Goal: Information Seeking & Learning: Learn about a topic

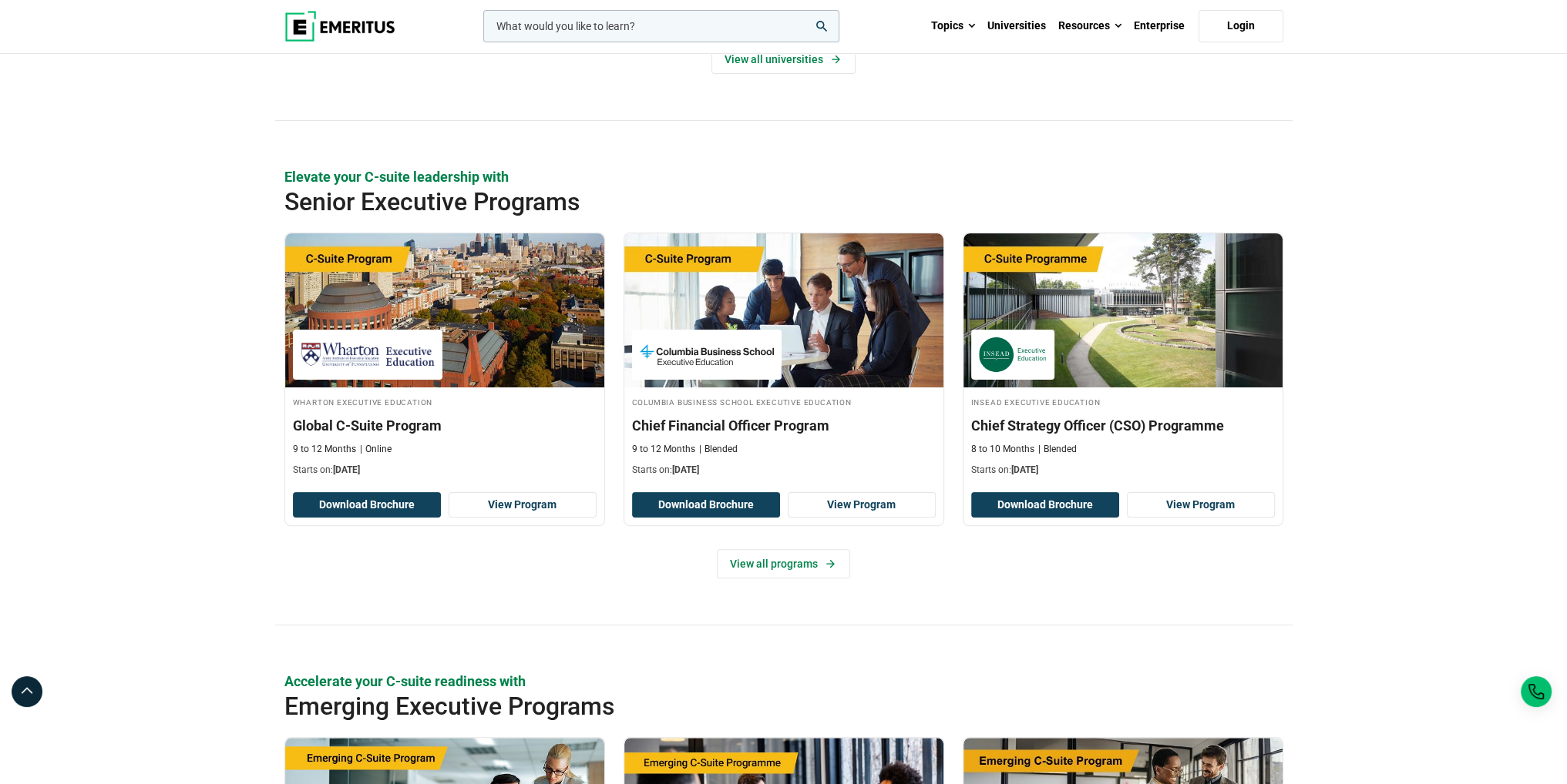
scroll to position [539, 0]
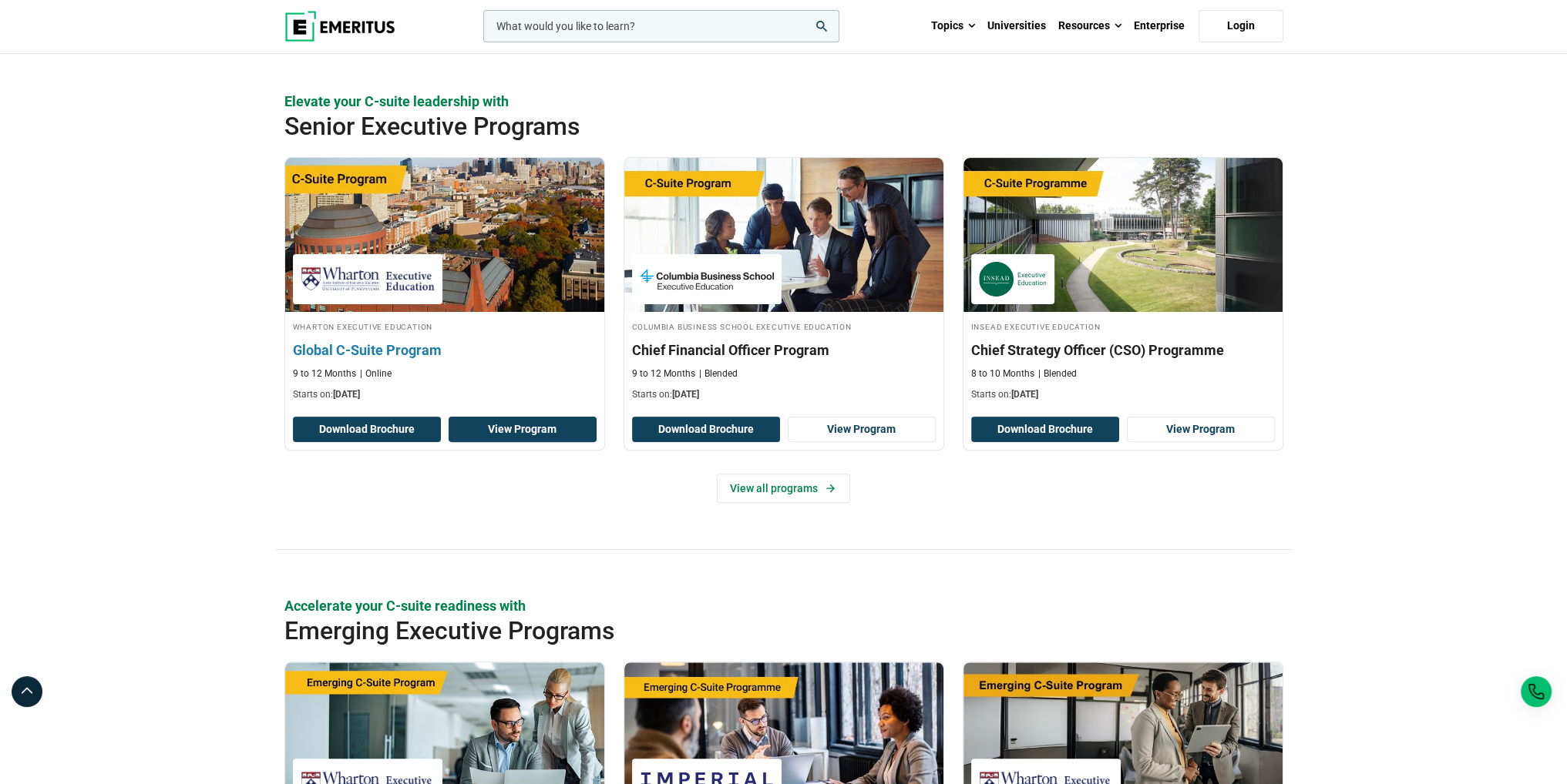
click at [528, 438] on link "View Program" at bounding box center [523, 429] width 148 height 26
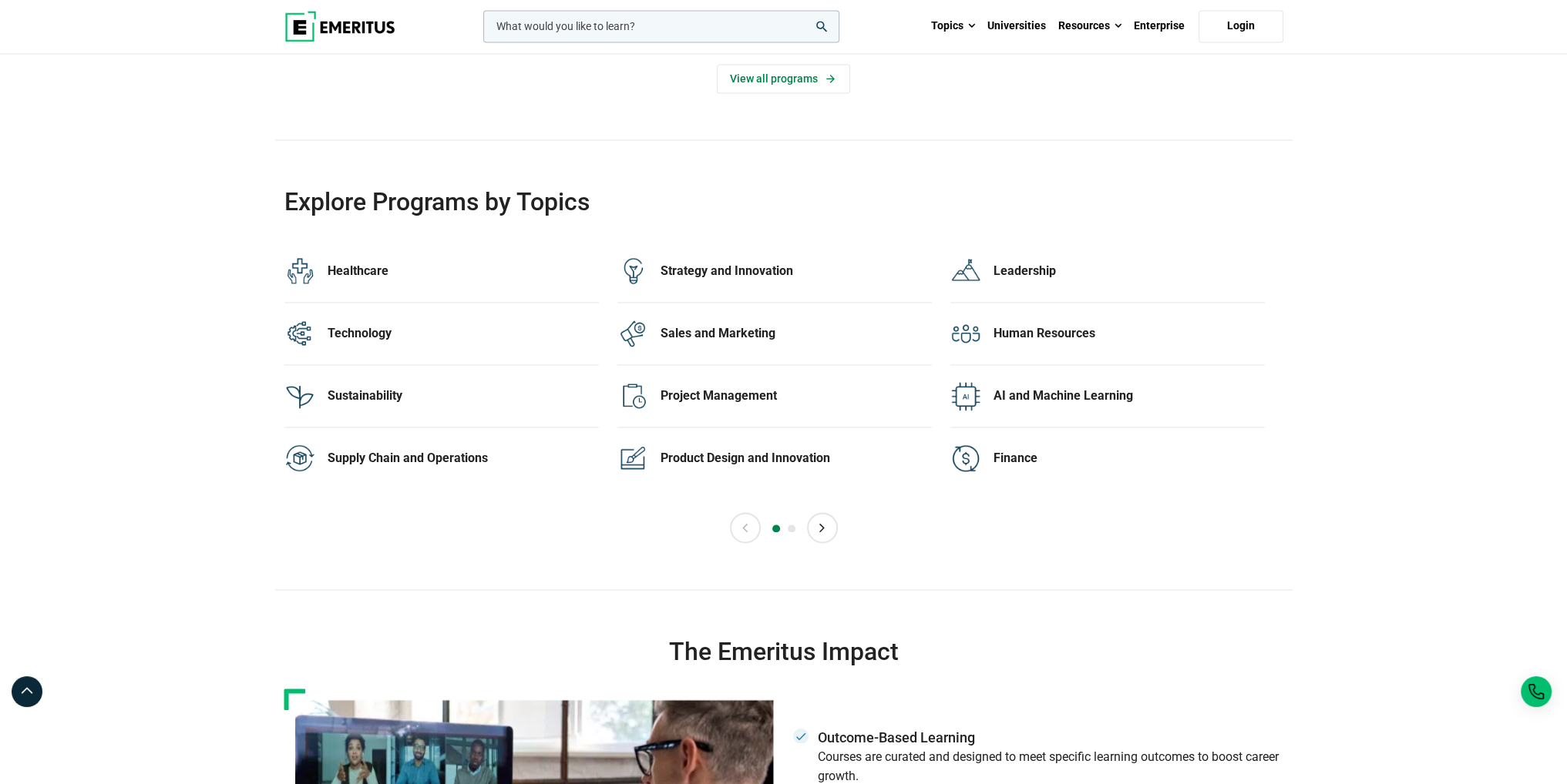
scroll to position [3151, 0]
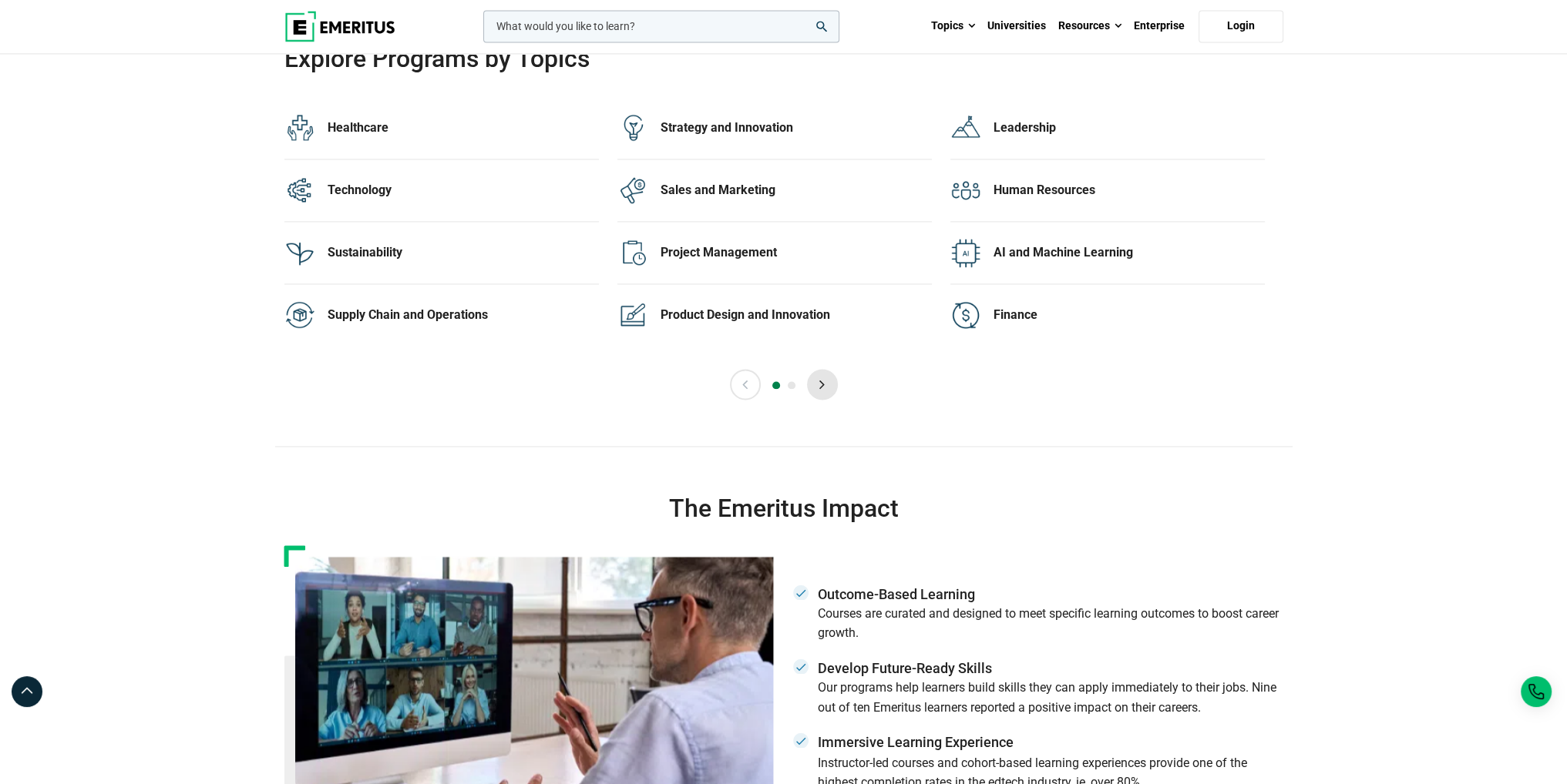
click at [826, 388] on button "Next" at bounding box center [822, 384] width 31 height 31
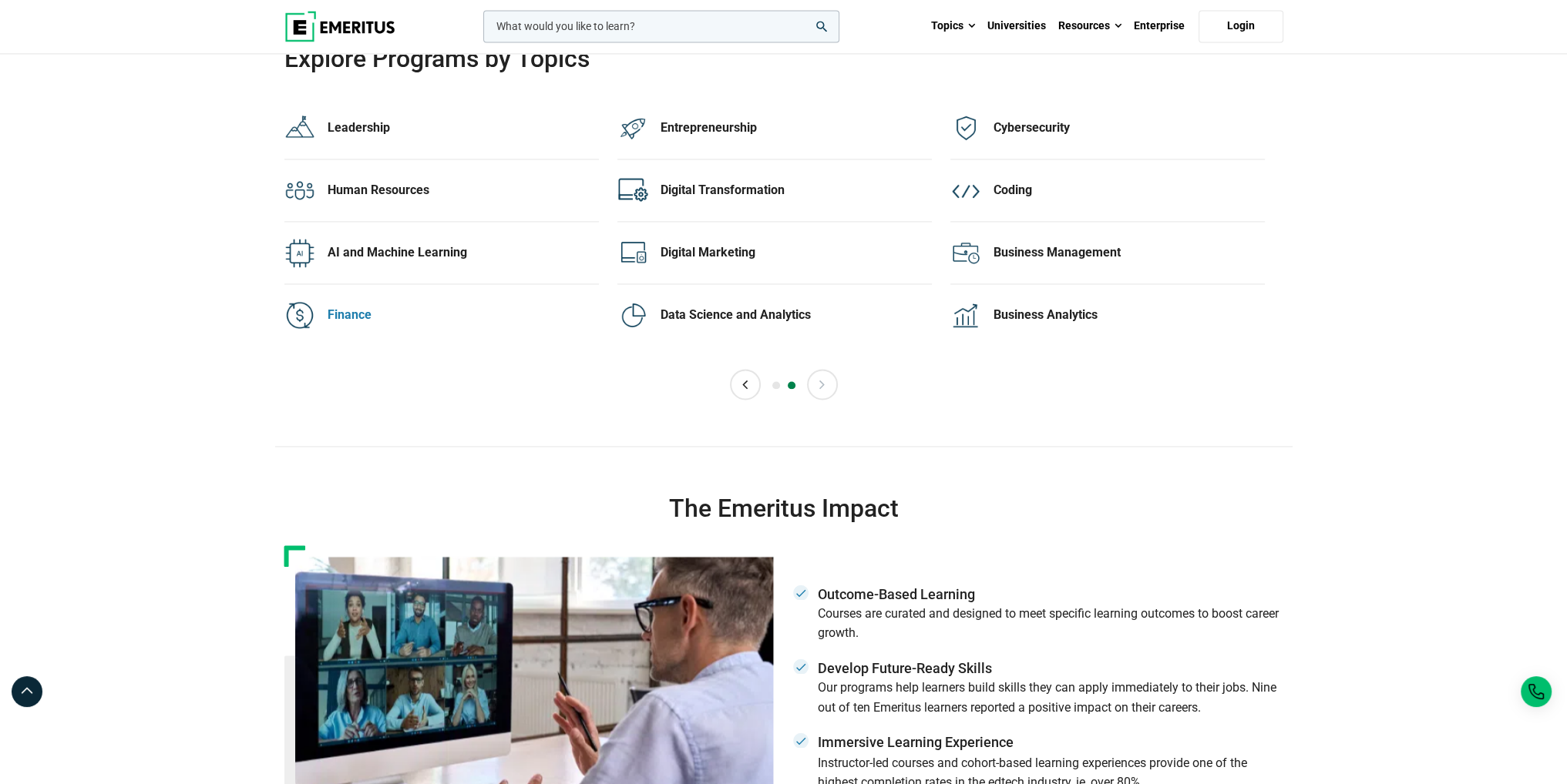
click at [364, 312] on div "Finance" at bounding box center [463, 315] width 271 height 17
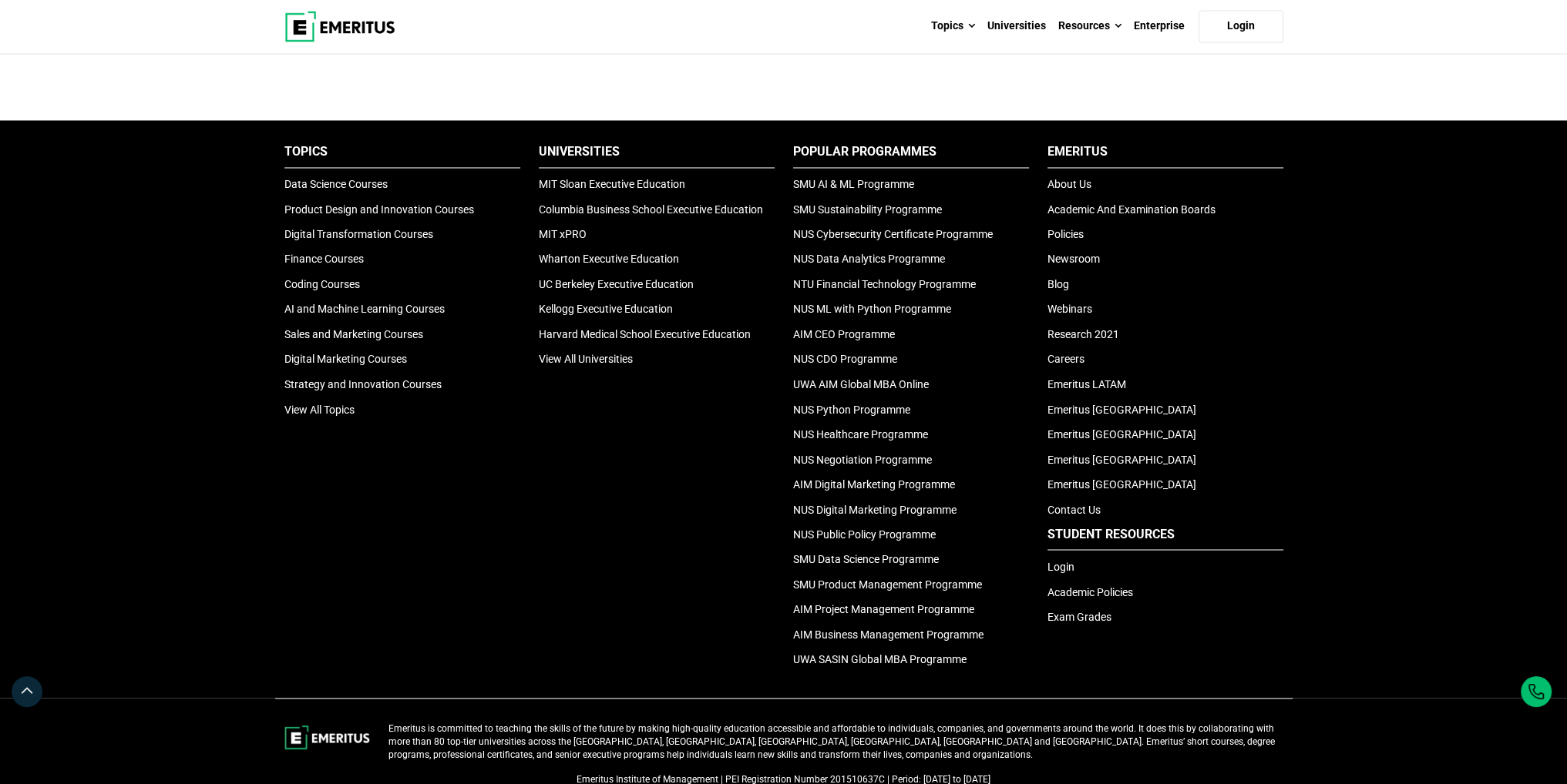
scroll to position [3534, 0]
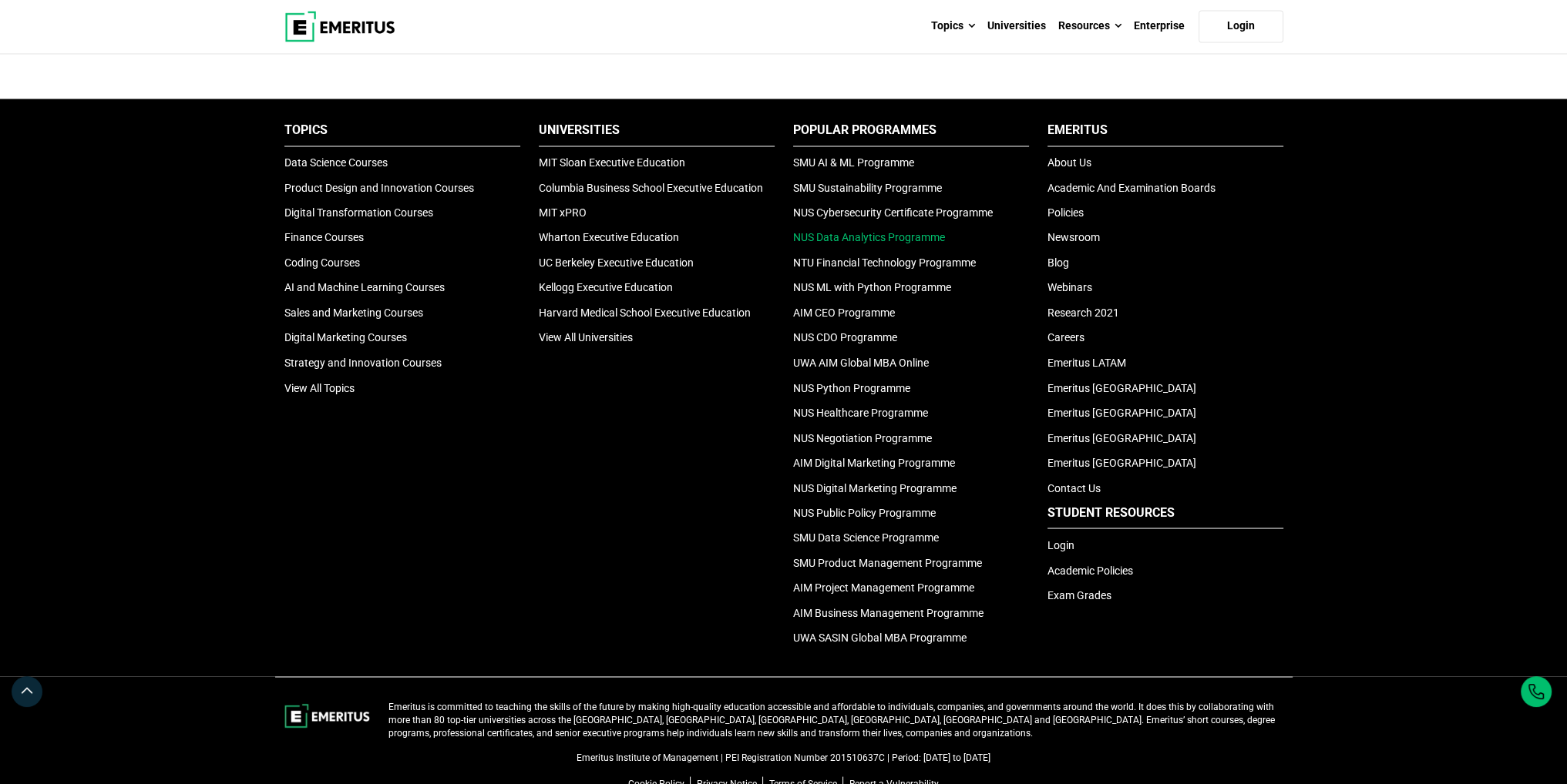
click at [860, 231] on link "NUS Data Analytics Programme" at bounding box center [869, 238] width 152 height 13
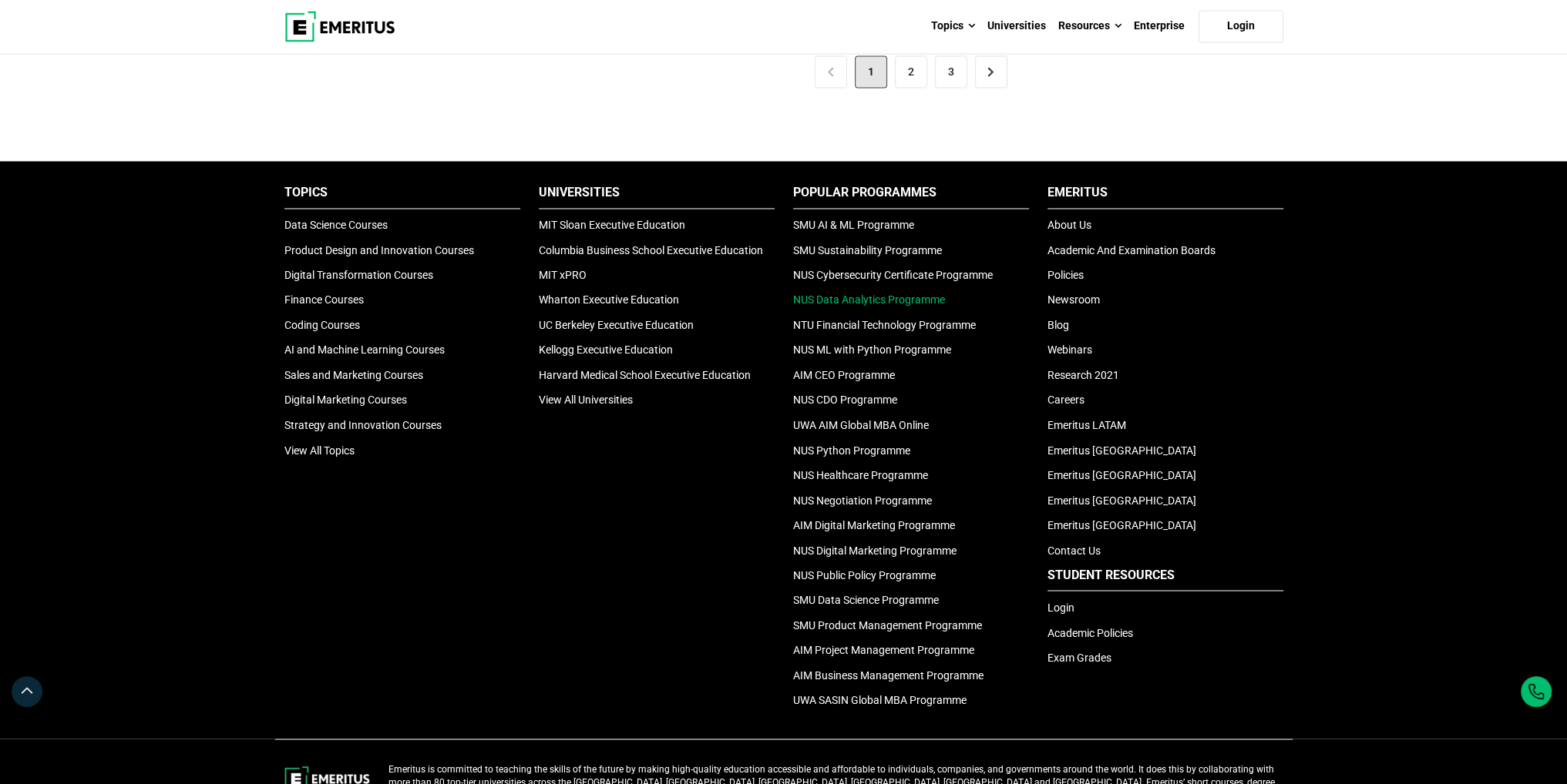
scroll to position [3406, 0]
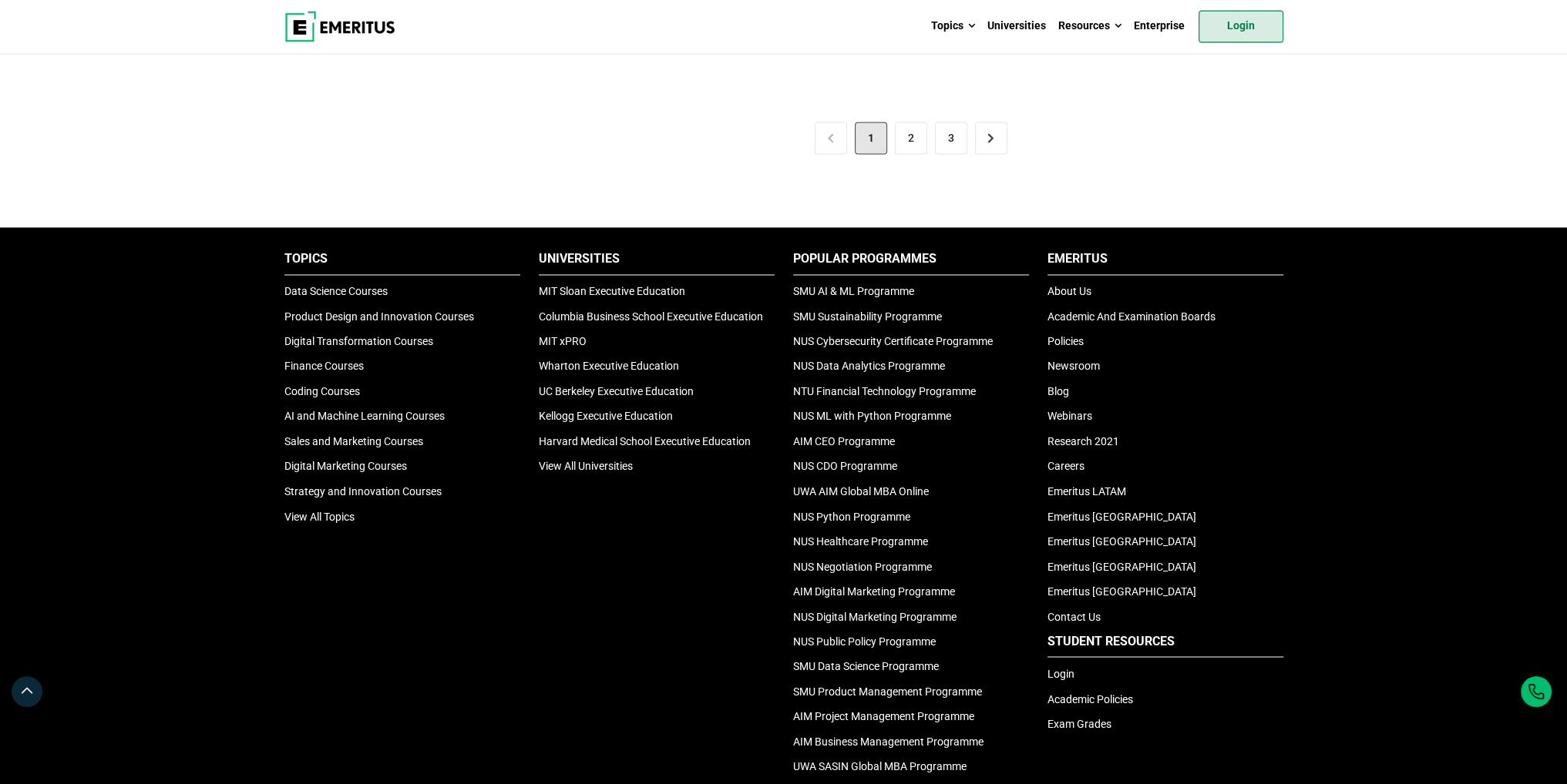
click at [1224, 22] on link "Login" at bounding box center [1241, 26] width 85 height 33
